Goal: Task Accomplishment & Management: Use online tool/utility

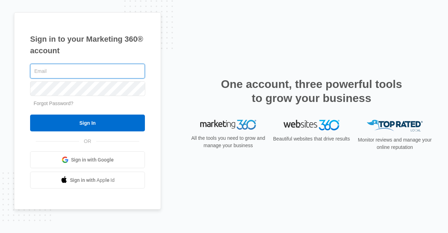
type input "[PERSON_NAME][EMAIL_ADDRESS][DOMAIN_NAME]"
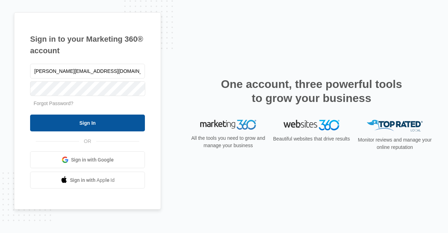
click at [86, 119] on input "Sign In" at bounding box center [87, 122] width 115 height 17
